Goal: Task Accomplishment & Management: Use online tool/utility

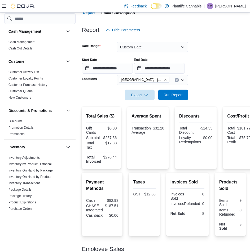
scroll to position [264, 0]
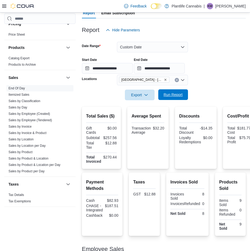
click at [179, 91] on span "Run Report" at bounding box center [173, 94] width 23 height 11
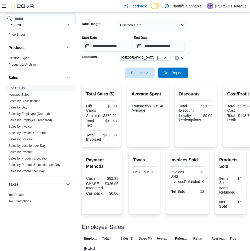
scroll to position [95, 0]
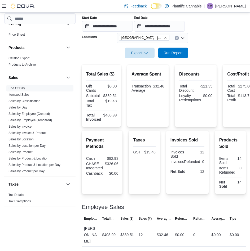
click at [206, 34] on form "**********" at bounding box center [164, 25] width 164 height 65
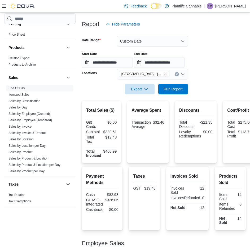
scroll to position [0, 0]
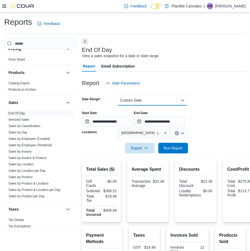
click at [162, 100] on button "Custom Date" at bounding box center [152, 100] width 71 height 11
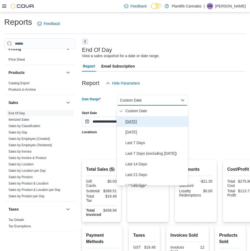
click at [155, 125] on button "[DATE]" at bounding box center [152, 121] width 71 height 11
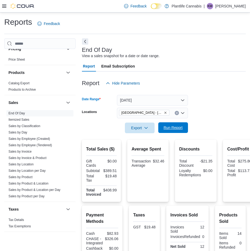
click at [174, 130] on span "Run Report" at bounding box center [173, 127] width 19 height 5
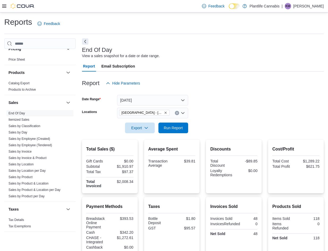
drag, startPoint x: 24, startPoint y: 145, endPoint x: 150, endPoint y: 145, distance: 125.6
click at [24, 145] on link "Sales by Employee (Tendered)" at bounding box center [30, 145] width 44 height 4
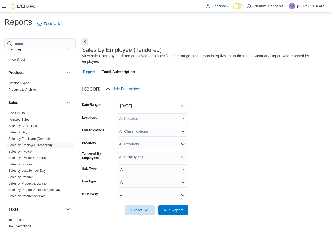
click at [141, 106] on button "[DATE]" at bounding box center [152, 105] width 71 height 11
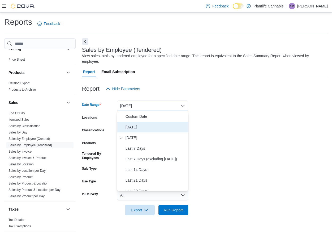
click at [143, 123] on button "[DATE]" at bounding box center [152, 127] width 71 height 11
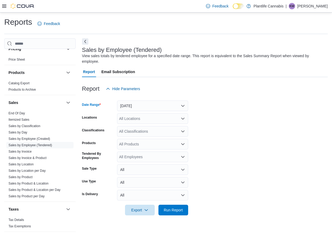
click at [143, 118] on div "All Locations" at bounding box center [152, 118] width 71 height 11
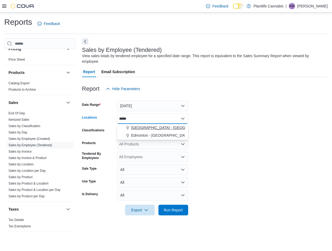
type input "*****"
click at [155, 129] on span "[GEOGRAPHIC_DATA] - [GEOGRAPHIC_DATA]" at bounding box center [171, 127] width 81 height 5
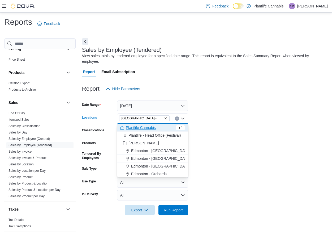
click at [223, 145] on form "Date Range [DATE] Locations [GEOGRAPHIC_DATA] - [GEOGRAPHIC_DATA] Combo box. Se…" at bounding box center [205, 154] width 246 height 121
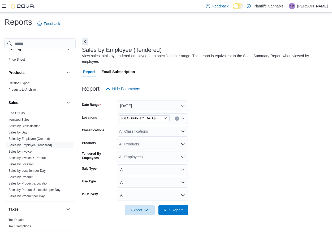
click at [159, 129] on div "All Classifications" at bounding box center [152, 131] width 71 height 11
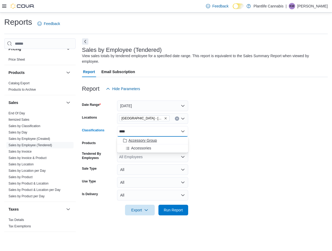
type input "****"
click at [148, 140] on span "Accessory Group" at bounding box center [143, 140] width 28 height 5
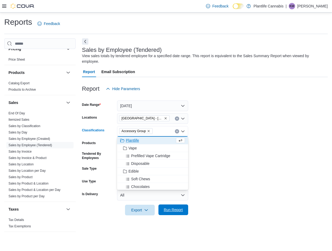
click at [180, 210] on span "Run Report" at bounding box center [173, 209] width 19 height 5
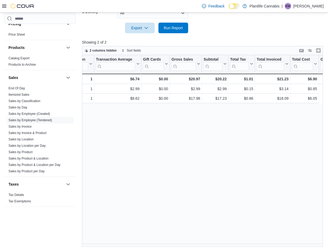
scroll to position [0, 239]
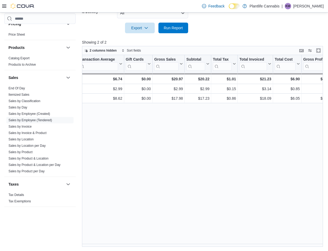
click at [194, 159] on div "Tendered Employee Click to view column header actions Invoices Sold Click to vi…" at bounding box center [203, 150] width 243 height 191
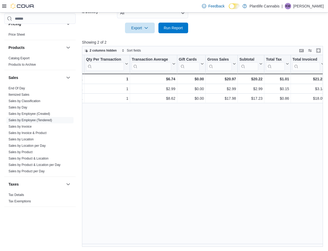
scroll to position [0, 187]
click at [18, 86] on span "End Of Day" at bounding box center [39, 88] width 67 height 6
click at [31, 86] on span "End Of Day" at bounding box center [39, 88] width 67 height 6
click at [33, 89] on span "End Of Day" at bounding box center [39, 88] width 67 height 6
click at [22, 88] on link "End Of Day" at bounding box center [16, 88] width 16 height 4
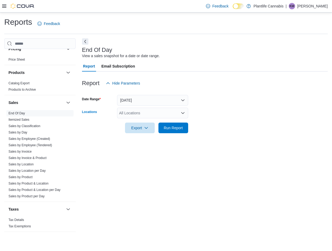
click at [136, 112] on div "All Locations" at bounding box center [152, 113] width 71 height 11
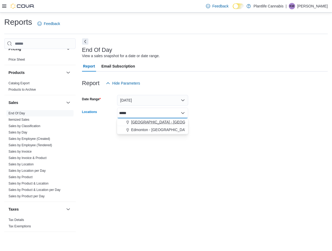
type input "*****"
click at [173, 125] on button "[GEOGRAPHIC_DATA] - [GEOGRAPHIC_DATA]" at bounding box center [152, 122] width 71 height 8
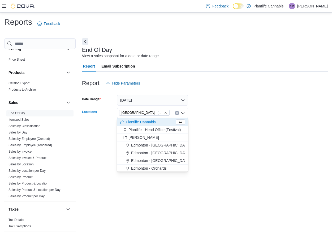
click at [194, 136] on div at bounding box center [205, 136] width 246 height 6
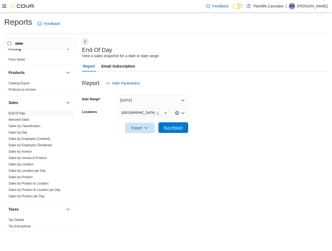
click at [170, 132] on span "Run Report" at bounding box center [173, 127] width 23 height 11
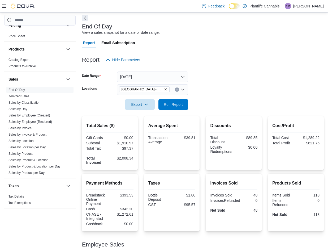
scroll to position [53, 0]
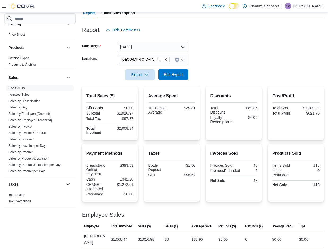
click at [177, 74] on span "Run Report" at bounding box center [173, 74] width 19 height 5
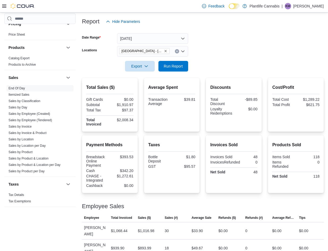
scroll to position [65, 0]
